Goal: Task Accomplishment & Management: Manage account settings

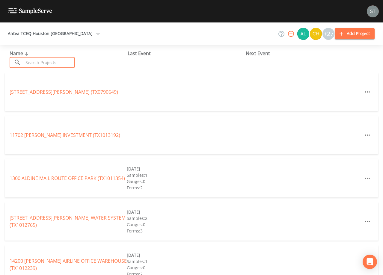
drag, startPoint x: 58, startPoint y: 61, endPoint x: 58, endPoint y: 58, distance: 3.3
click at [58, 61] on input "text" at bounding box center [48, 62] width 51 height 11
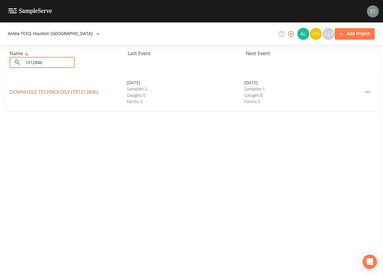
type input "1012846"
click at [67, 94] on link "DOWNHOLE TECHNOLOGY (TX1012846)" at bounding box center [54, 92] width 89 height 7
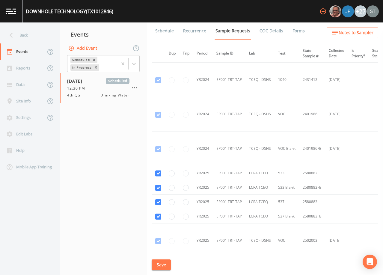
click at [166, 30] on link "Schedule" at bounding box center [164, 30] width 20 height 17
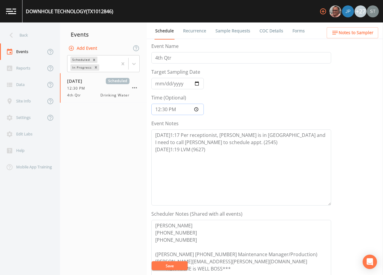
click at [160, 111] on input "12:30:00" at bounding box center [177, 109] width 52 height 11
type input "13:00"
click at [230, 151] on textarea "[DATE]1:17 Per receptionist, [PERSON_NAME] is in [GEOGRAPHIC_DATA] and I need t…" at bounding box center [241, 168] width 180 height 76
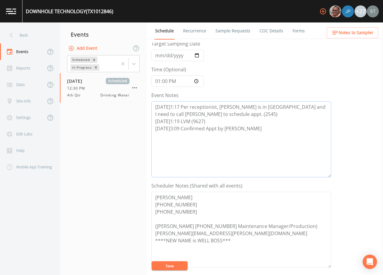
scroll to position [90, 0]
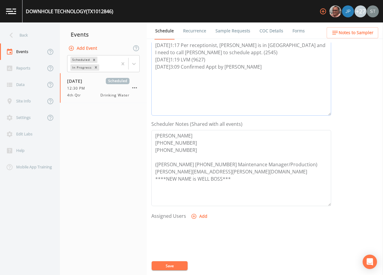
type textarea "[DATE]1:17 Per receptionist, [PERSON_NAME] is in [GEOGRAPHIC_DATA] and I need t…"
click at [202, 216] on button "Add" at bounding box center [200, 216] width 20 height 11
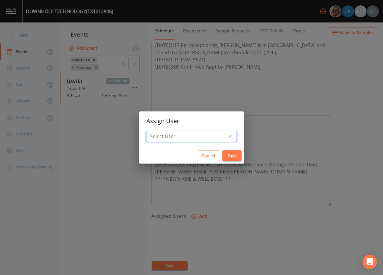
click at [200, 135] on select "Select User [PERSON_NAME] [PERSON_NAME] [PERSON_NAME] [PERSON_NAME] [PERSON_NAM…" at bounding box center [191, 136] width 91 height 11
select select "761fe873-4351-41cf-9a8a-5ea5441833b0"
click at [160, 131] on select "Select User [PERSON_NAME] [PERSON_NAME] [PERSON_NAME] [PERSON_NAME] [PERSON_NAM…" at bounding box center [191, 136] width 91 height 11
click at [223, 154] on button "Save" at bounding box center [232, 156] width 19 height 11
select select
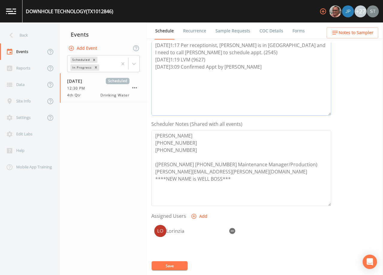
click at [256, 68] on textarea "[DATE]1:17 Per receptionist, [PERSON_NAME] is in [GEOGRAPHIC_DATA] and I need t…" at bounding box center [241, 78] width 180 height 76
type textarea "[DATE]1:17 Per receptionist, [PERSON_NAME] is in [GEOGRAPHIC_DATA] and I need t…"
drag, startPoint x: 174, startPoint y: 265, endPoint x: 189, endPoint y: 238, distance: 31.1
click at [174, 265] on button "Save" at bounding box center [170, 266] width 36 height 9
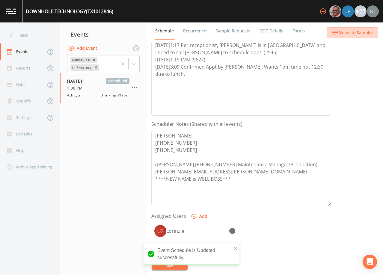
click at [364, 36] on span "Notes to Sampler" at bounding box center [356, 32] width 35 height 7
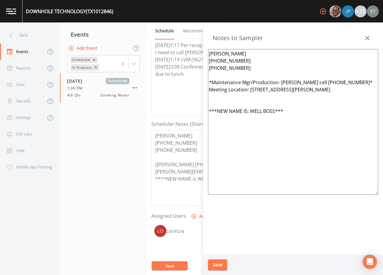
click at [371, 34] on button "button" at bounding box center [368, 38] width 12 height 12
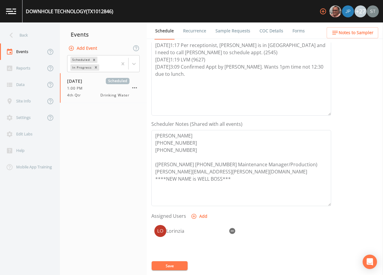
click at [371, 34] on span "Notes to Sampler" at bounding box center [356, 32] width 35 height 7
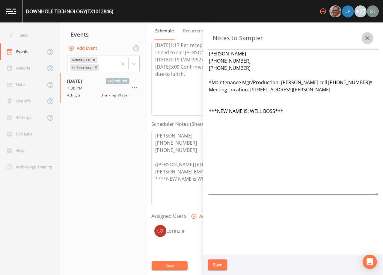
click at [371, 34] on button "button" at bounding box center [368, 38] width 12 height 12
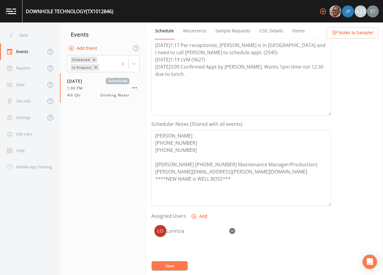
drag, startPoint x: 178, startPoint y: 264, endPoint x: 210, endPoint y: 138, distance: 130.1
click at [178, 264] on button "Save" at bounding box center [170, 266] width 36 height 9
click at [218, 29] on link "Sample Requests" at bounding box center [233, 30] width 37 height 17
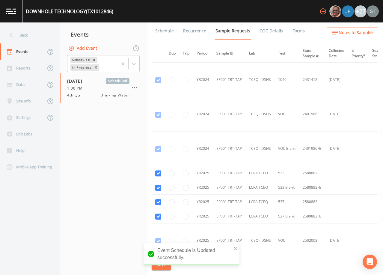
click at [166, 32] on link "Schedule" at bounding box center [164, 30] width 20 height 17
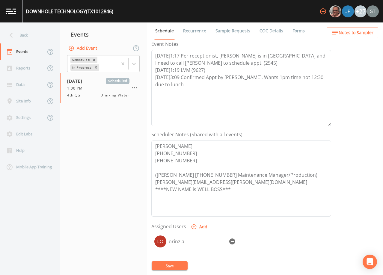
scroll to position [120, 0]
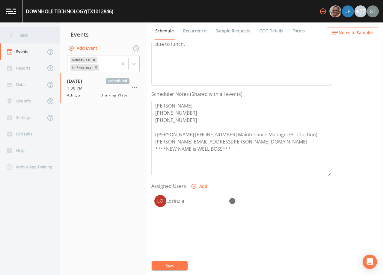
click at [33, 35] on div "Back" at bounding box center [27, 35] width 54 height 16
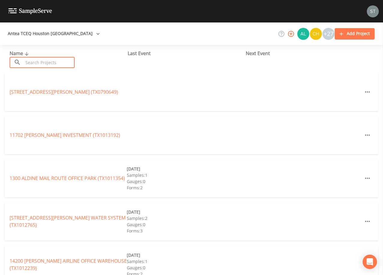
click at [42, 62] on input "text" at bounding box center [48, 62] width 51 height 11
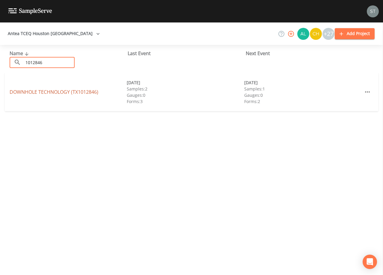
type input "1012846"
click at [72, 93] on link "DOWNHOLE TECHNOLOGY (TX1012846)" at bounding box center [54, 92] width 89 height 7
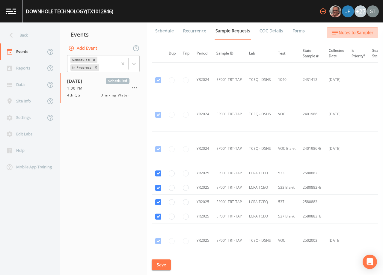
click at [360, 33] on span "Notes to Sampler" at bounding box center [356, 32] width 35 height 7
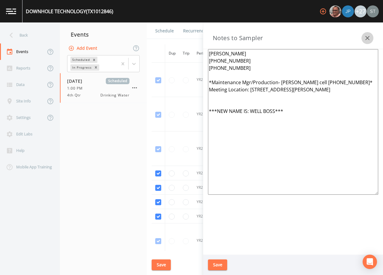
click at [363, 36] on button "button" at bounding box center [368, 38] width 12 height 12
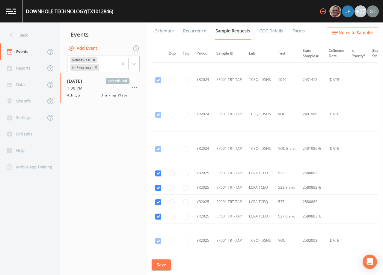
click at [161, 31] on link "Schedule" at bounding box center [164, 30] width 20 height 17
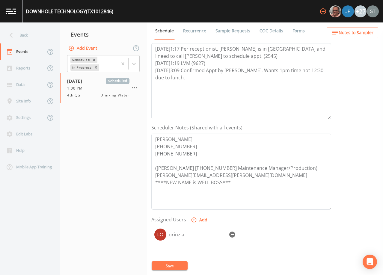
scroll to position [90, 0]
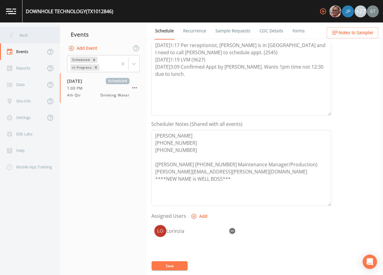
click at [25, 38] on div "Back" at bounding box center [27, 35] width 54 height 16
